Goal: Task Accomplishment & Management: Manage account settings

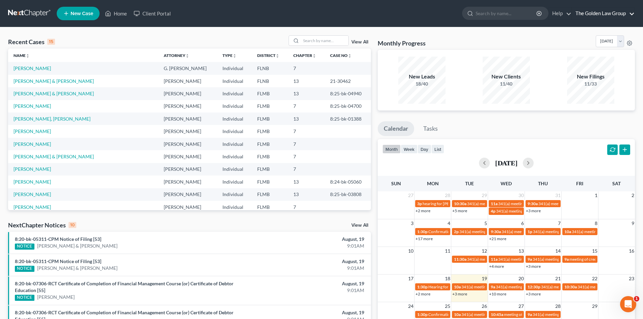
click at [604, 15] on link "The Golden Law Group" at bounding box center [603, 13] width 62 height 12
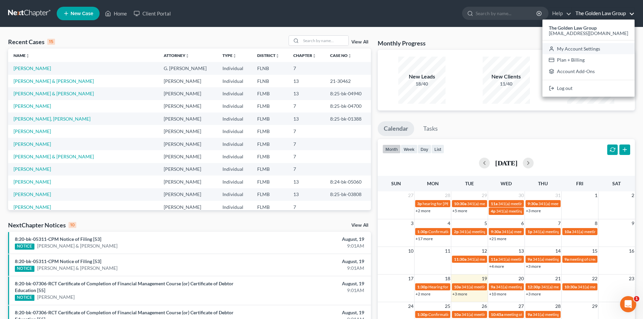
click at [595, 47] on link "My Account Settings" at bounding box center [588, 48] width 92 height 11
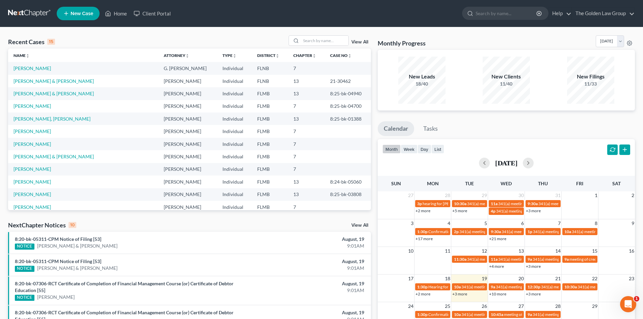
select select "16"
select select "24"
select select "9"
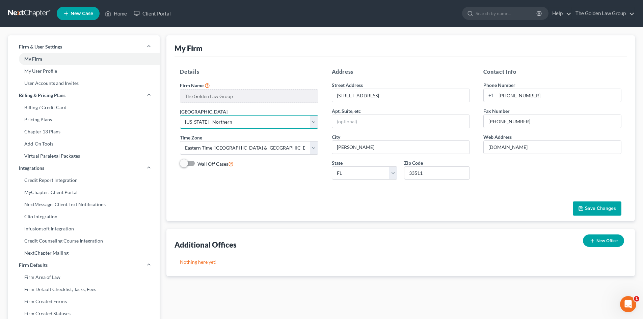
click at [255, 120] on select "Select [US_STATE] - [GEOGRAPHIC_DATA] [US_STATE] - [GEOGRAPHIC_DATA][US_STATE] …" at bounding box center [249, 121] width 138 height 13
click at [610, 208] on span "Save Changes" at bounding box center [600, 209] width 31 height 6
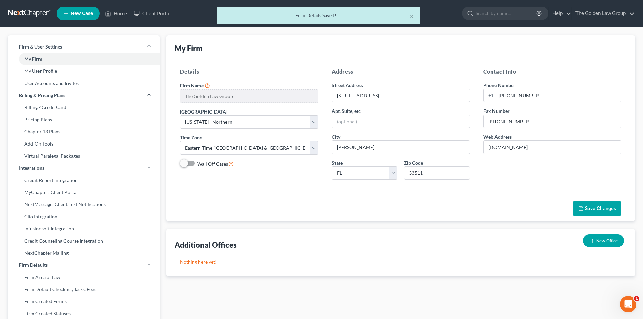
click at [34, 11] on div "× Firm Details Saved!" at bounding box center [318, 17] width 643 height 21
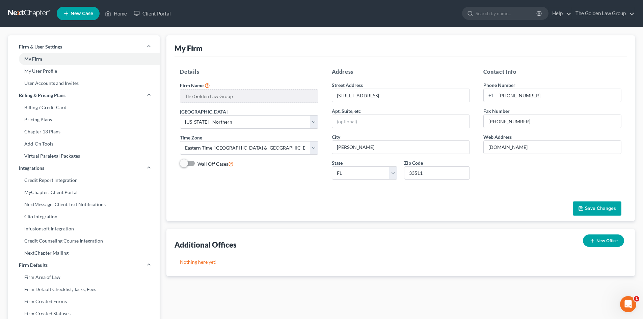
click at [35, 12] on link at bounding box center [29, 13] width 43 height 12
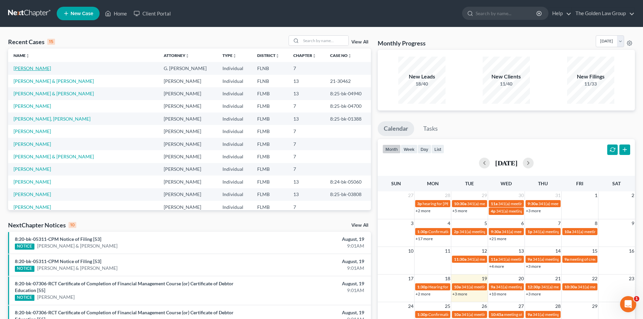
click at [51, 67] on link "[PERSON_NAME]" at bounding box center [31, 68] width 37 height 6
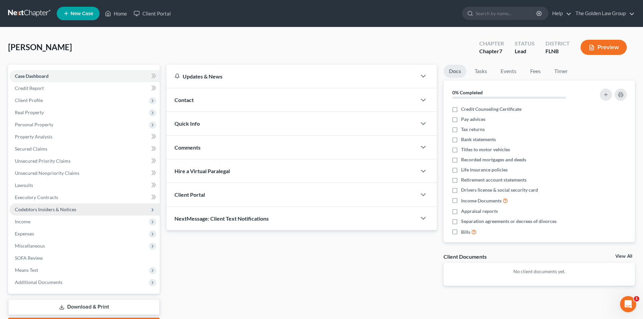
scroll to position [39, 0]
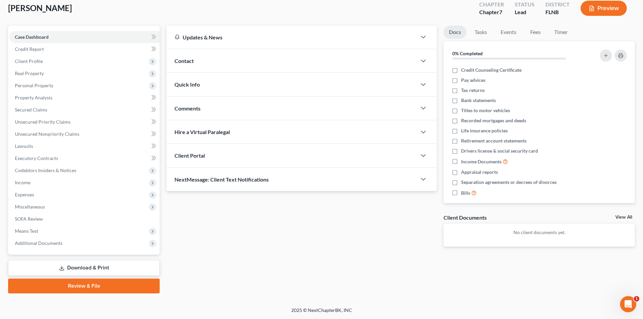
drag, startPoint x: 122, startPoint y: 286, endPoint x: 264, endPoint y: 229, distance: 153.2
click at [123, 285] on link "Review & File" at bounding box center [83, 286] width 151 height 15
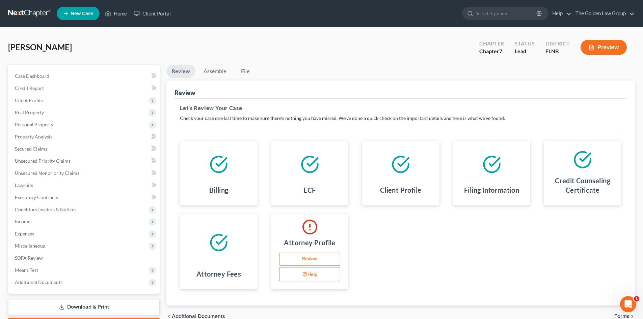
click at [329, 258] on link "Review" at bounding box center [309, 259] width 61 height 13
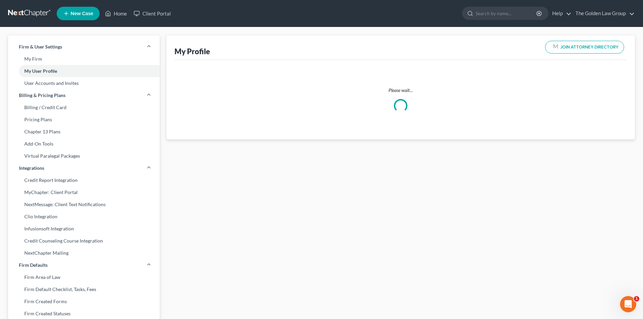
select select "9"
select select "15"
select select "attorney"
select select "0"
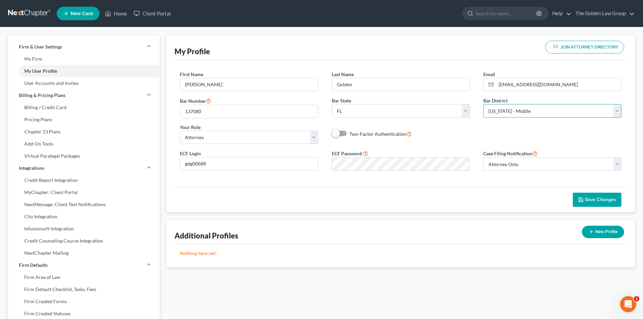
click at [508, 107] on select "Select Alabama - Middle Alabama - Northern Alabama - Southern Alaska Arizona Ar…" at bounding box center [552, 110] width 138 height 13
select select "16"
click at [483, 104] on select "Select Alabama - Middle Alabama - Northern Alabama - Southern Alaska Arizona Ar…" at bounding box center [552, 110] width 138 height 13
click at [589, 199] on span "Save Changes" at bounding box center [600, 200] width 31 height 6
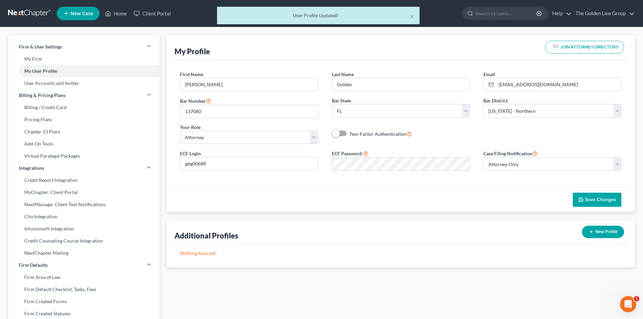
click at [22, 13] on div "× User Profile Updated!" at bounding box center [318, 17] width 643 height 21
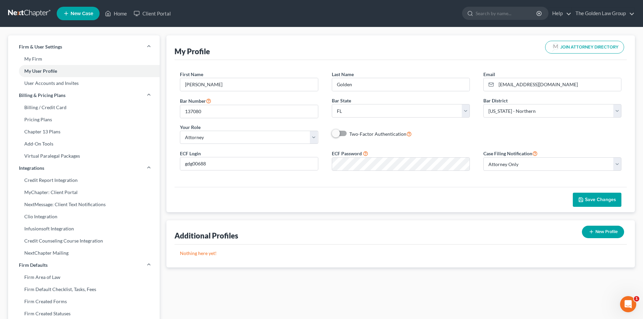
click at [22, 13] on link at bounding box center [29, 13] width 43 height 12
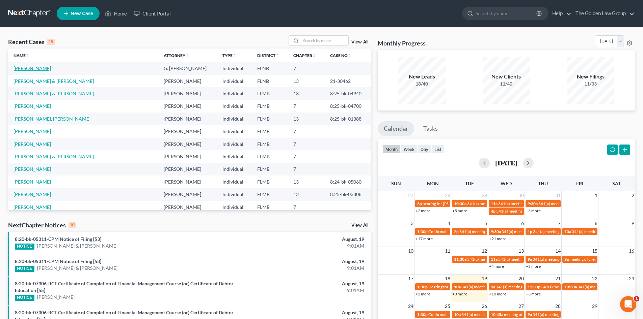
click at [44, 67] on link "[PERSON_NAME]" at bounding box center [31, 68] width 37 height 6
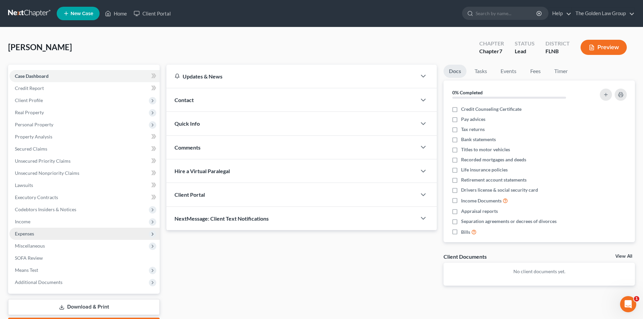
scroll to position [39, 0]
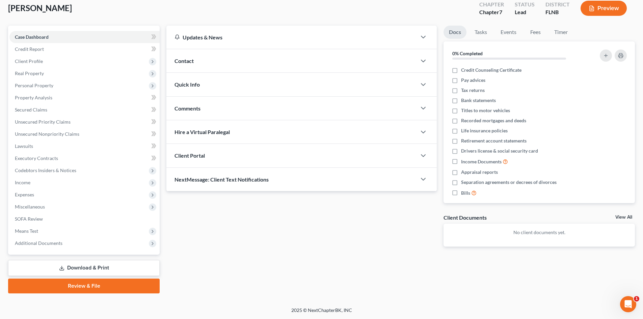
drag, startPoint x: 108, startPoint y: 285, endPoint x: 331, endPoint y: 206, distance: 237.2
click at [107, 285] on link "Review & File" at bounding box center [83, 286] width 151 height 15
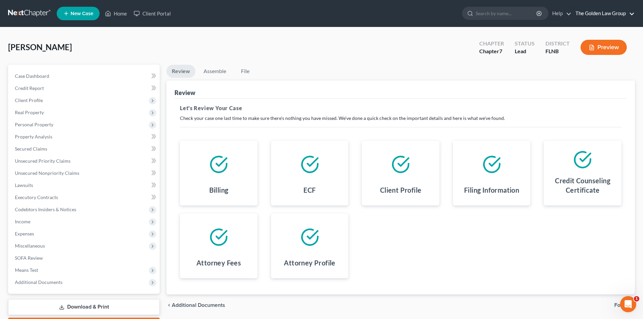
click at [600, 9] on link "The Golden Law Group" at bounding box center [603, 13] width 62 height 12
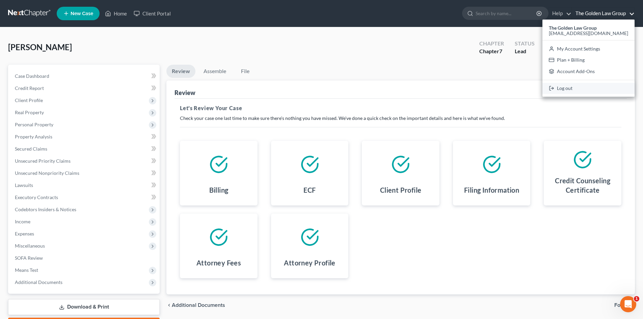
click at [605, 84] on link "Log out" at bounding box center [588, 88] width 92 height 11
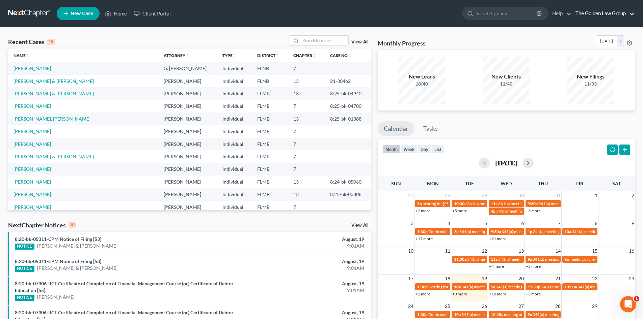
click at [613, 15] on link "The Golden Law Group" at bounding box center [603, 13] width 62 height 12
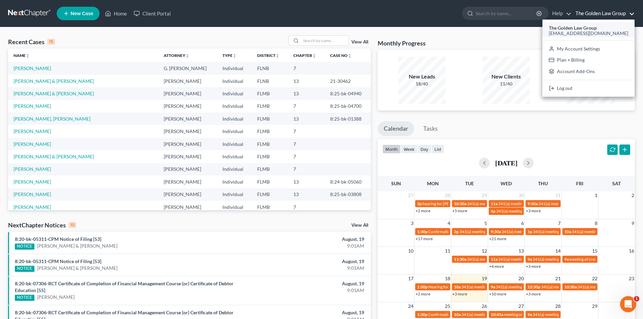
click at [613, 31] on span "[EMAIL_ADDRESS][DOMAIN_NAME]" at bounding box center [588, 33] width 79 height 6
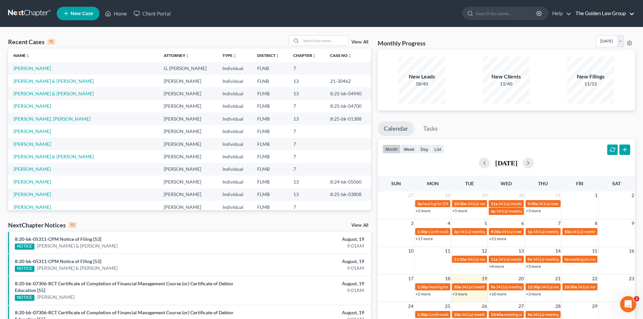
click at [594, 12] on link "The Golden Law Group" at bounding box center [603, 13] width 62 height 12
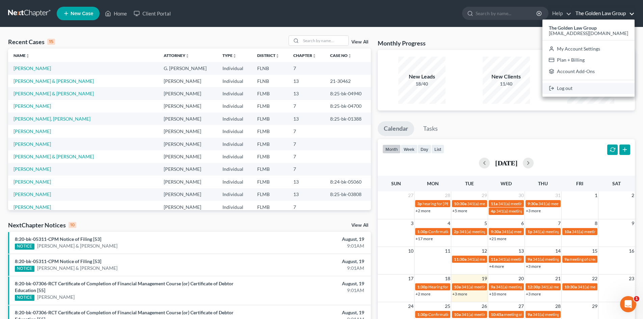
click at [597, 86] on link "Log out" at bounding box center [588, 88] width 92 height 11
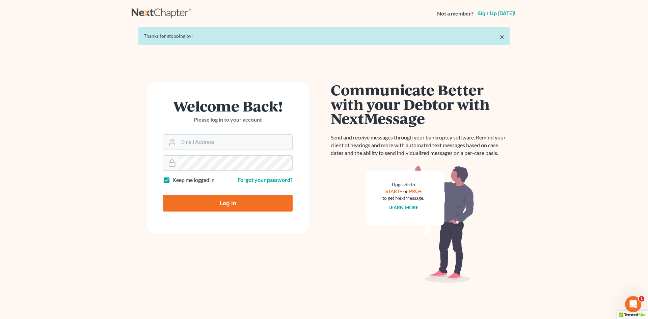
type input "[EMAIL_ADDRESS][DOMAIN_NAME]"
click at [241, 214] on form "Welcome Back! Please log in to your account Email Address [EMAIL_ADDRESS][DOMAI…" at bounding box center [228, 158] width 162 height 151
click at [242, 204] on input "Log In" at bounding box center [228, 203] width 130 height 17
type input "Thinking..."
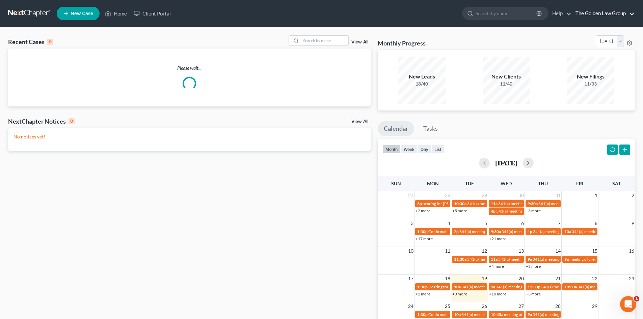
click at [597, 10] on link "The Golden Law Group" at bounding box center [603, 13] width 62 height 12
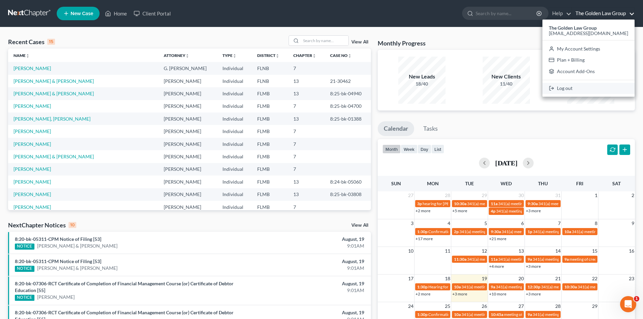
click at [594, 89] on link "Log out" at bounding box center [588, 88] width 92 height 11
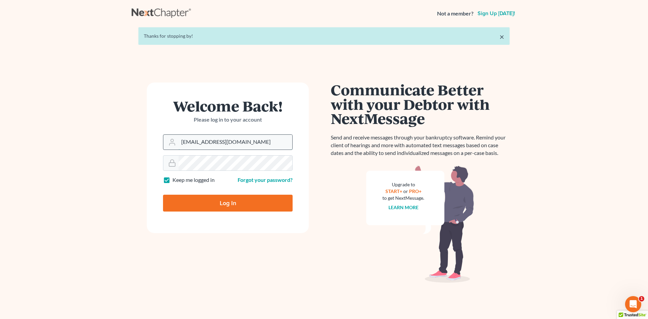
click at [214, 140] on input "[EMAIL_ADDRESS][DOMAIN_NAME]" at bounding box center [235, 142] width 114 height 15
type input "jennifer@brandonlawyer.com"
click at [208, 203] on input "Log In" at bounding box center [228, 203] width 130 height 17
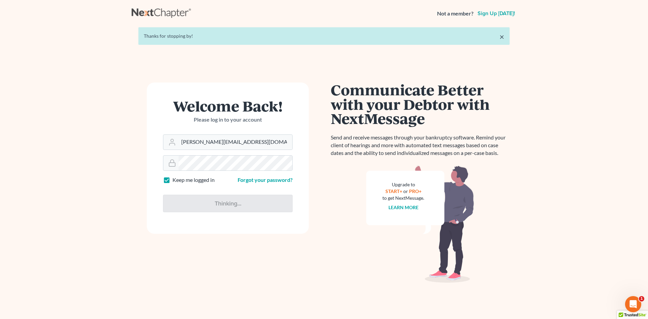
type input "Thinking..."
